Goal: Transaction & Acquisition: Purchase product/service

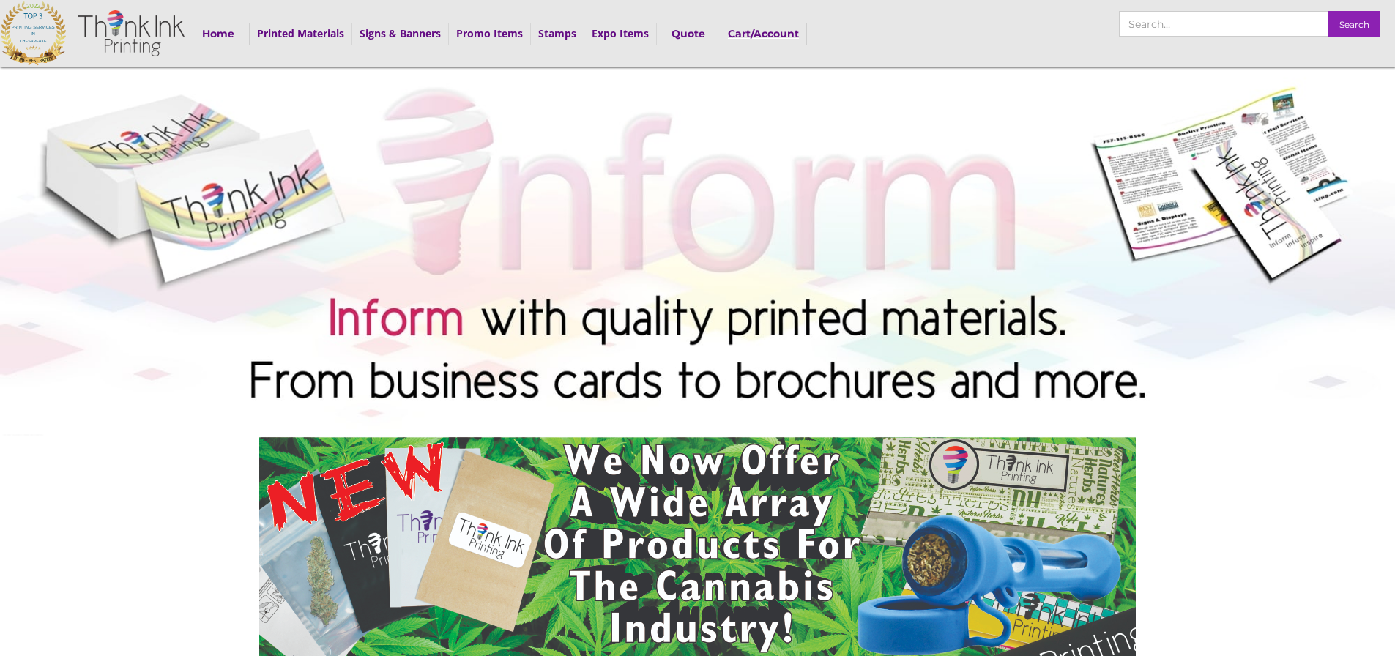
click at [742, 35] on strong "Cart/Account" at bounding box center [763, 33] width 71 height 13
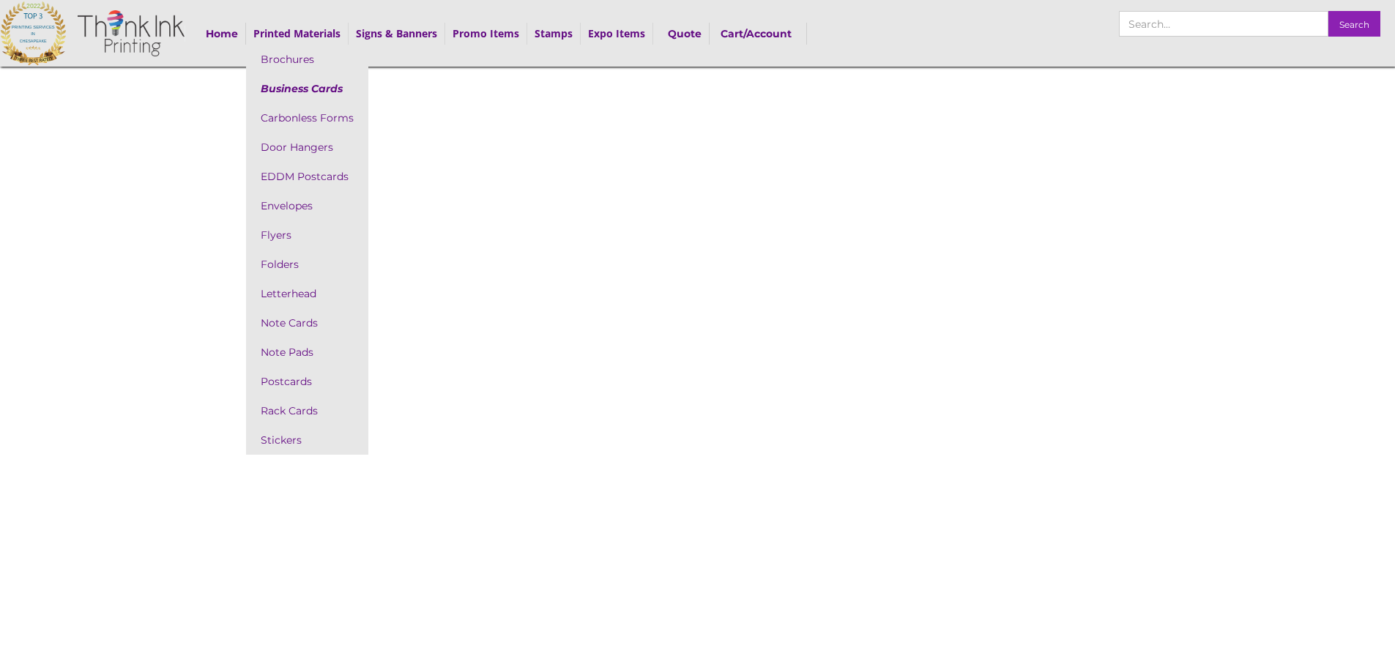
click at [310, 89] on link "Business Cards" at bounding box center [307, 88] width 122 height 29
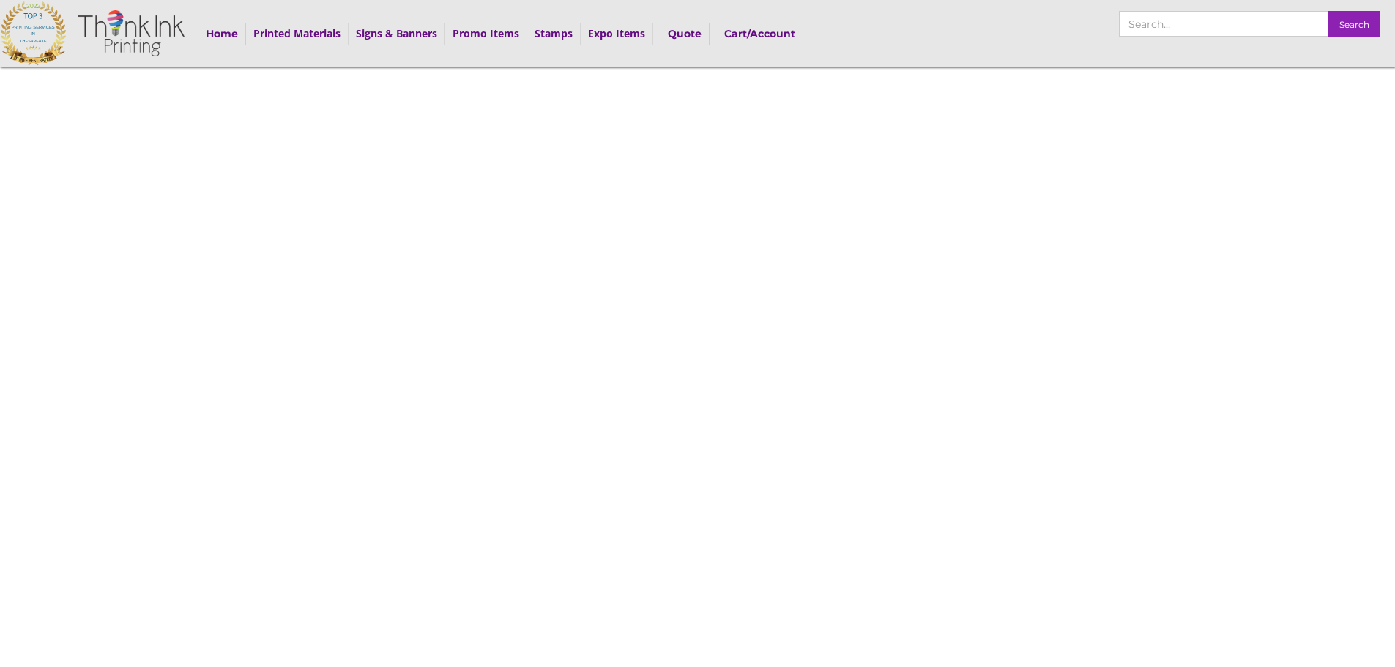
click at [1084, 309] on div at bounding box center [697, 389] width 1395 height 779
click at [755, 27] on strong "Cart/Account" at bounding box center [759, 33] width 71 height 13
click at [1158, 29] on input "search" at bounding box center [1223, 24] width 209 height 26
type input "business cards"
click at [1328, 11] on input "Search" at bounding box center [1354, 24] width 52 height 26
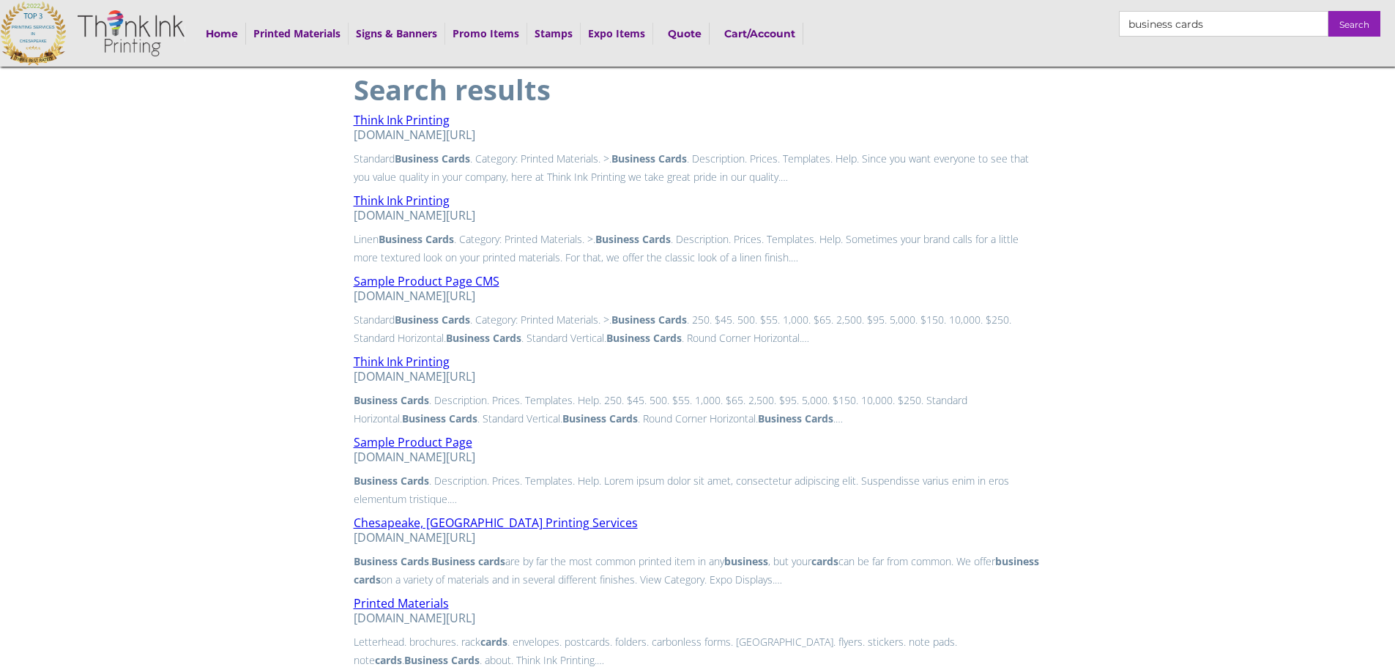
click at [744, 30] on strong "Cart/Account" at bounding box center [759, 33] width 71 height 13
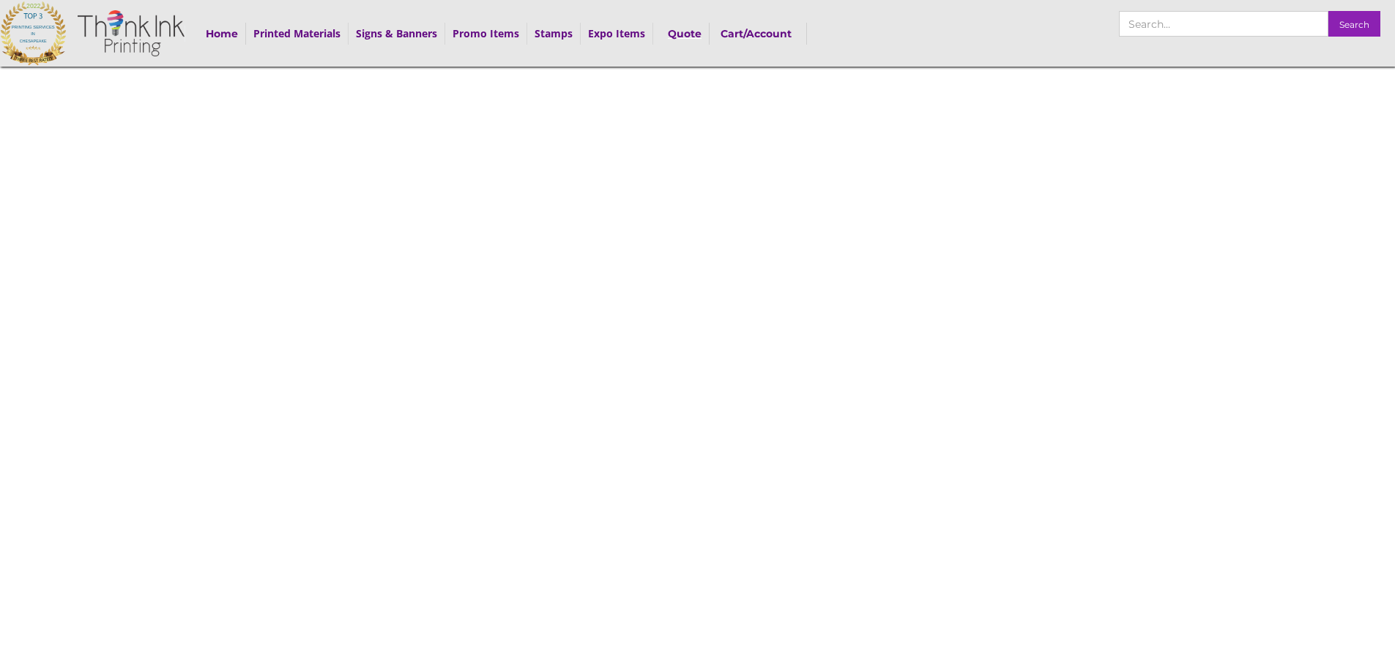
click at [696, 34] on strong "Quote" at bounding box center [685, 33] width 34 height 13
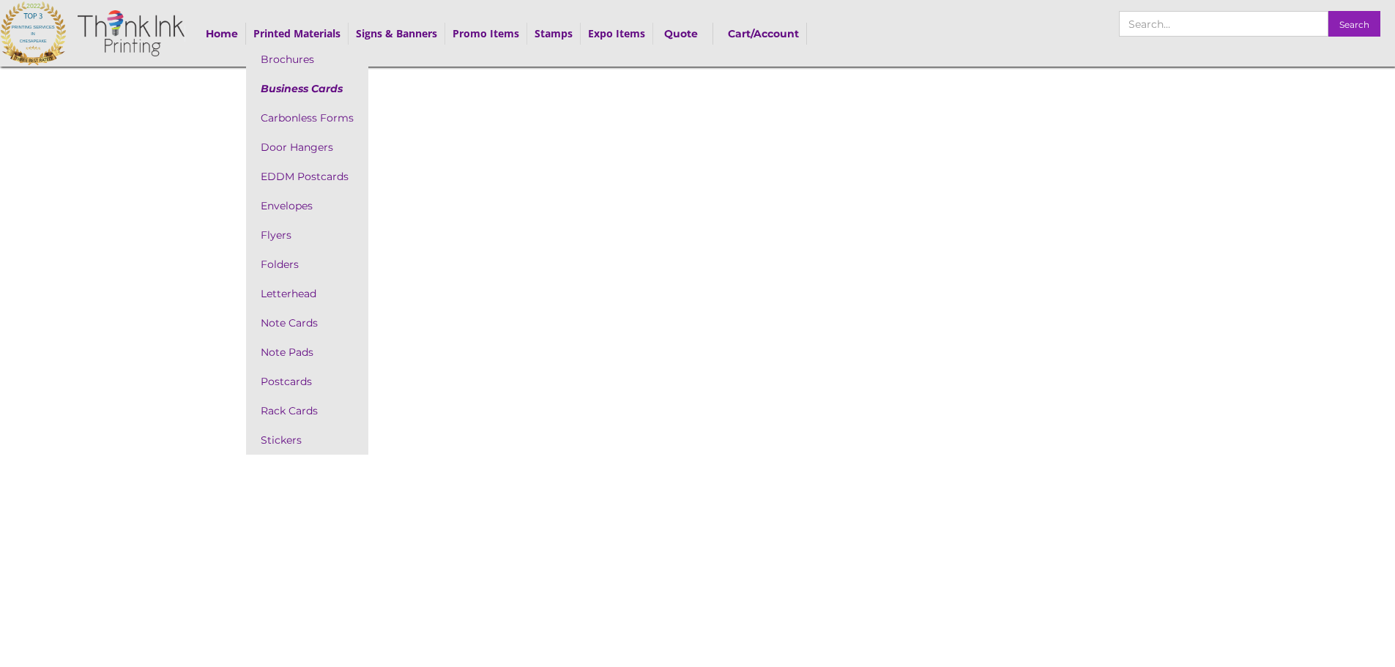
click at [305, 78] on link "Business Cards" at bounding box center [307, 88] width 122 height 29
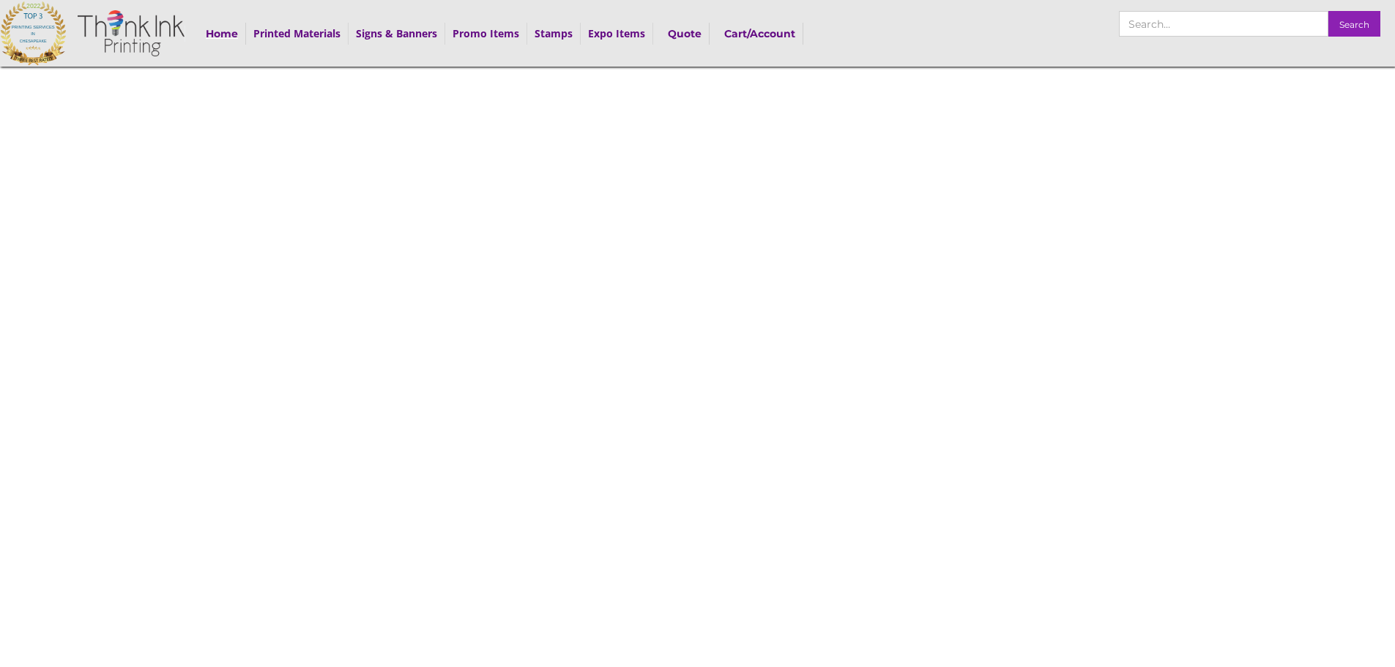
click at [206, 29] on strong "Home" at bounding box center [222, 33] width 32 height 13
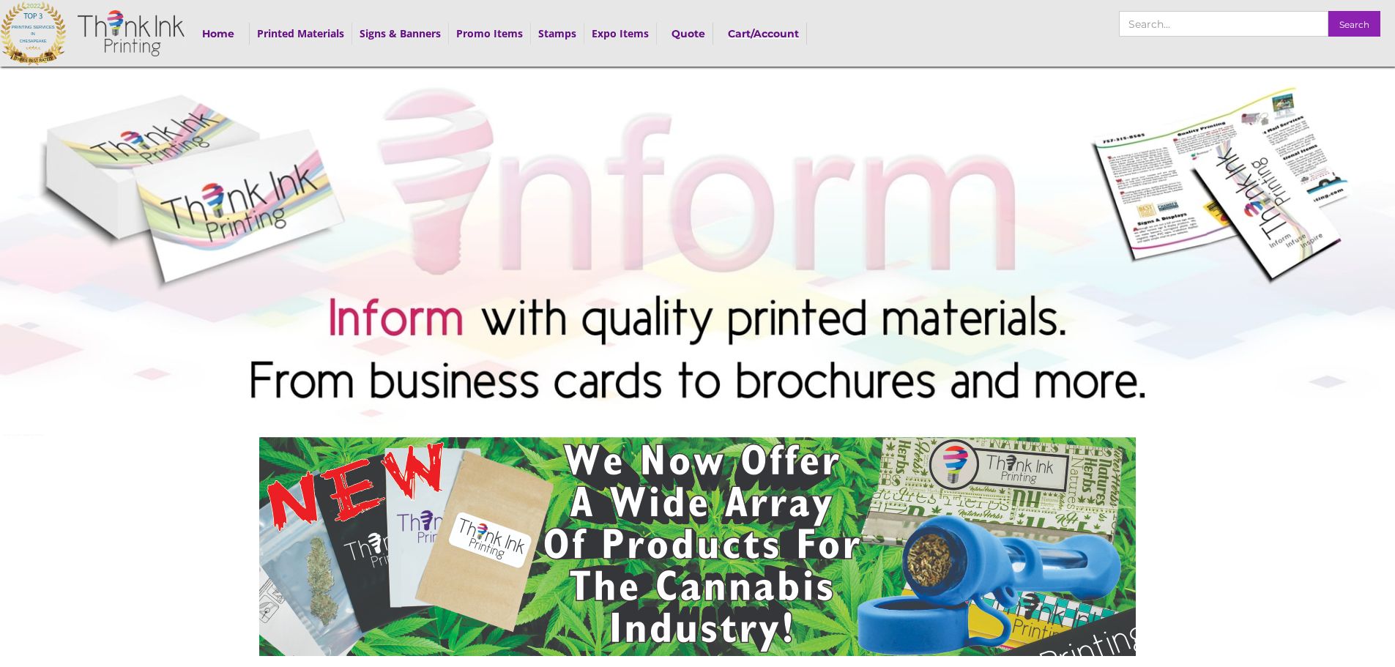
click at [765, 34] on strong "Cart/Account" at bounding box center [763, 33] width 71 height 13
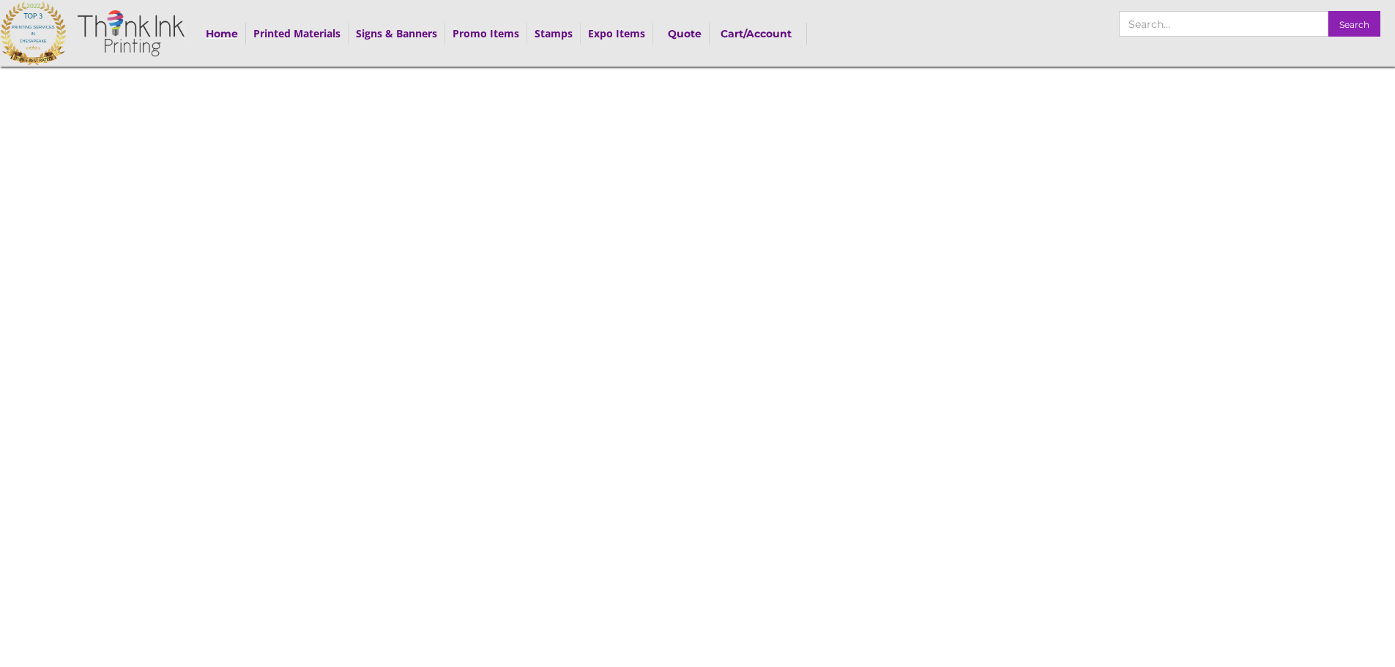
click at [215, 31] on strong "Home" at bounding box center [222, 33] width 32 height 13
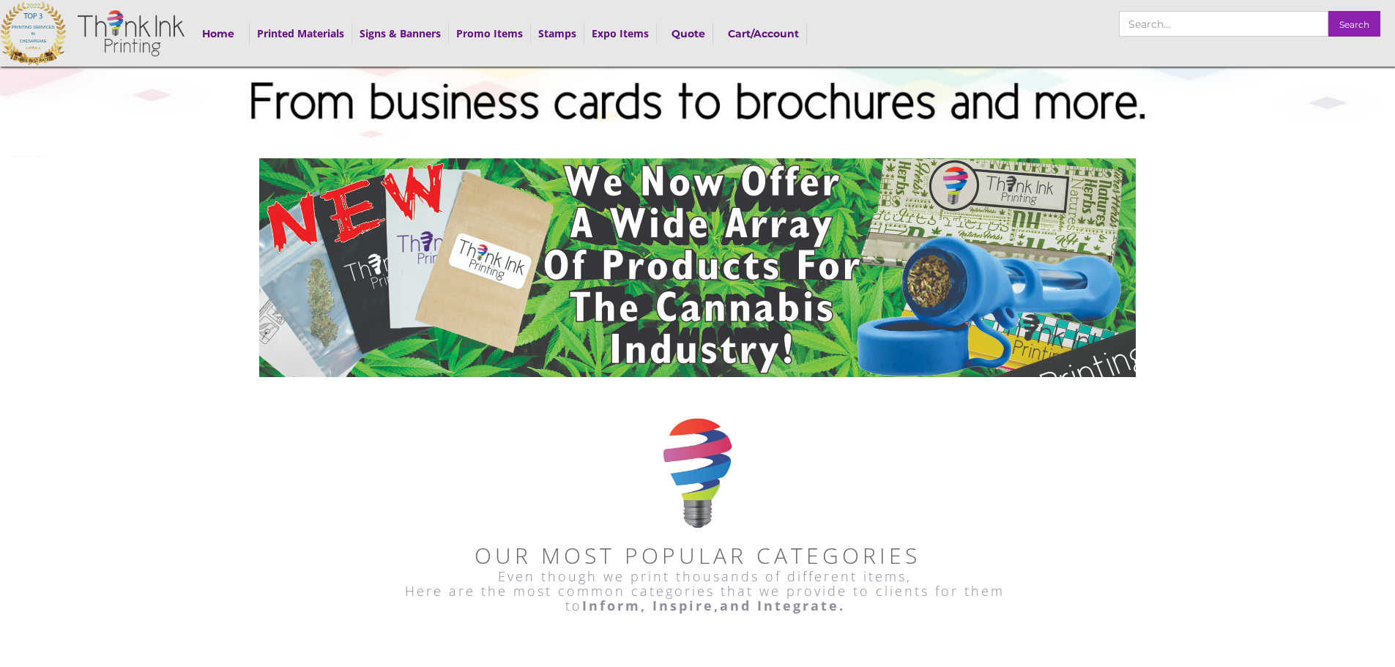
scroll to position [293, 0]
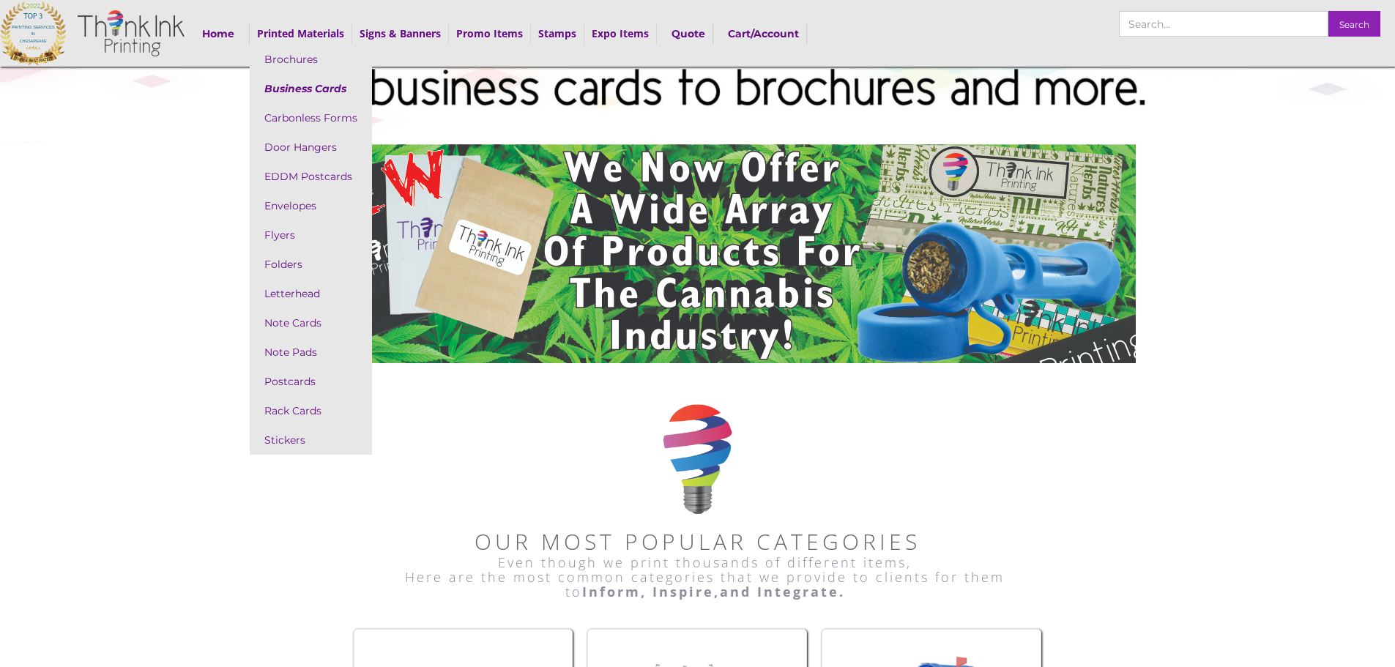
click at [312, 94] on link "Business Cards" at bounding box center [311, 88] width 122 height 29
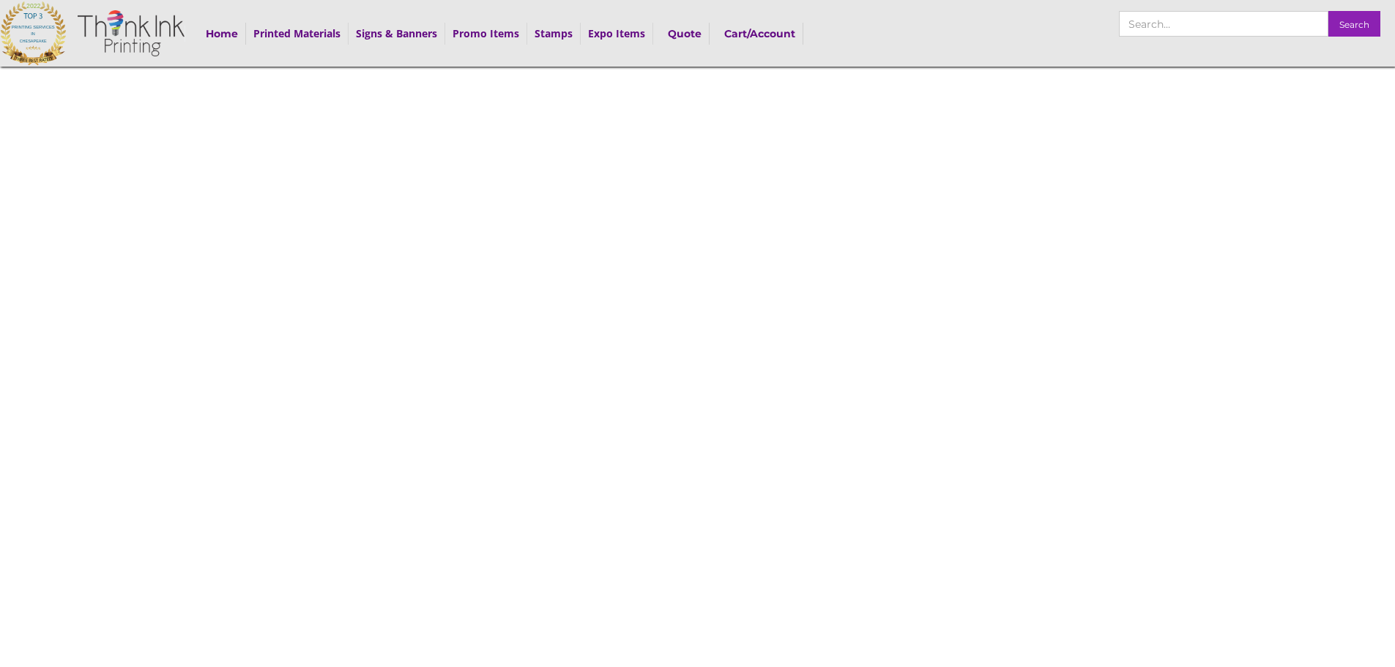
click at [1095, 272] on div at bounding box center [697, 389] width 1395 height 779
